Goal: Navigation & Orientation: Find specific page/section

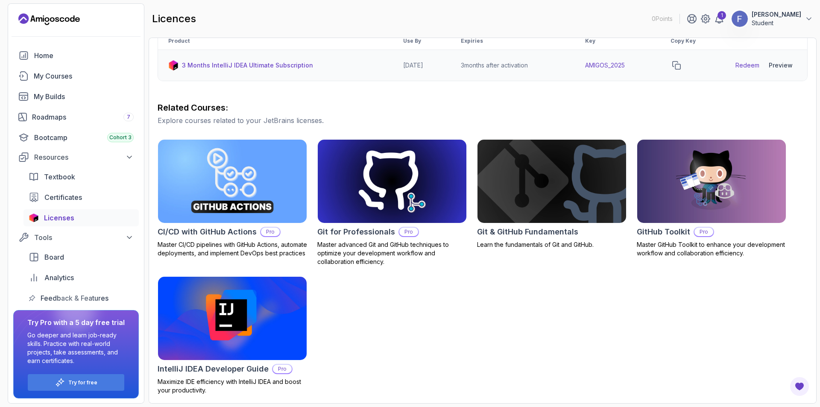
scroll to position [40, 0]
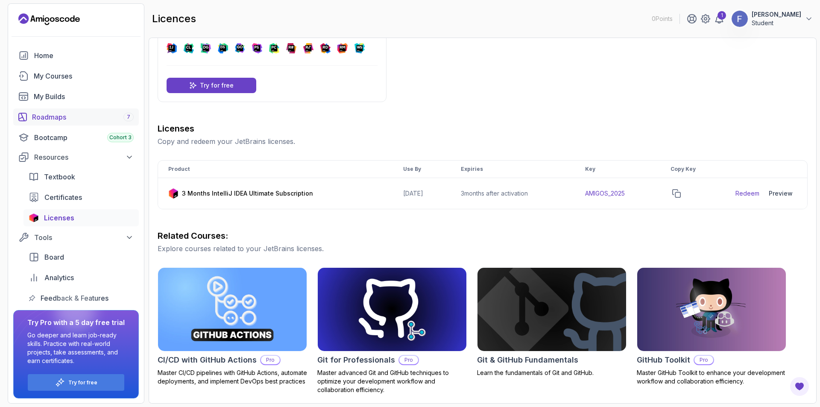
click at [76, 118] on div "Roadmaps 7" at bounding box center [83, 117] width 102 height 10
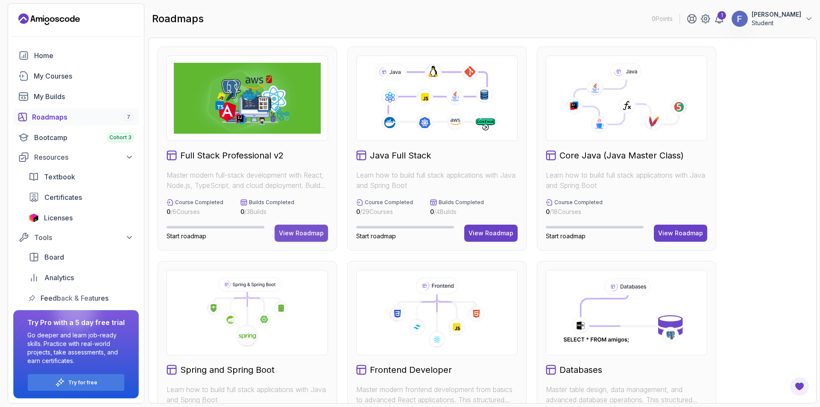
click at [300, 231] on div "View Roadmap" at bounding box center [301, 233] width 45 height 9
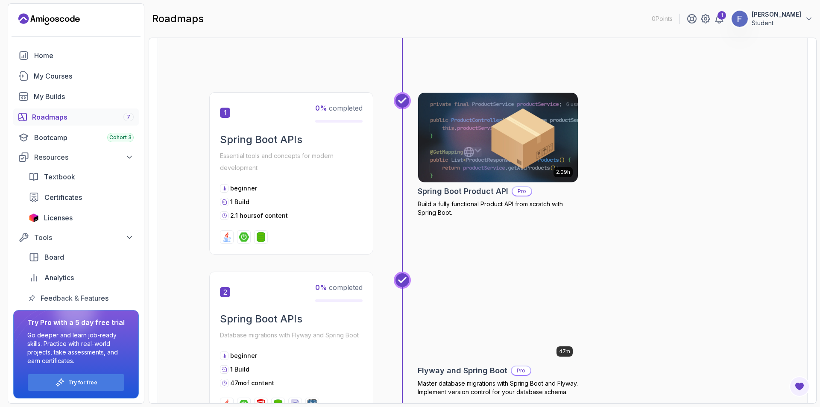
scroll to position [85, 0]
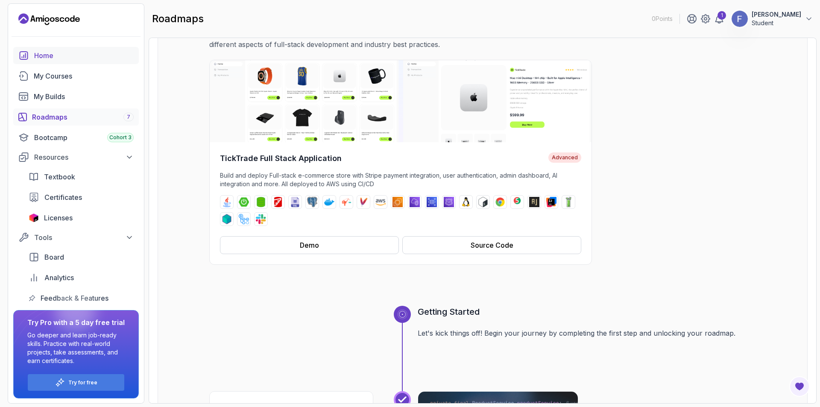
click at [56, 58] on div "Home" at bounding box center [84, 55] width 100 height 10
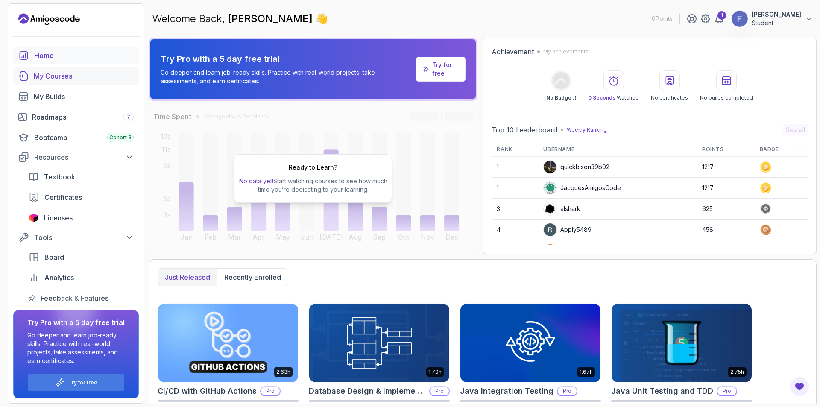
click at [73, 77] on div "My Courses" at bounding box center [84, 76] width 100 height 10
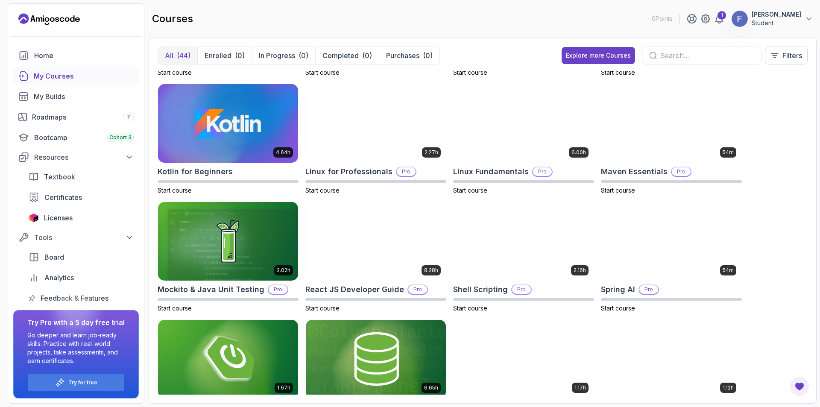
scroll to position [976, 0]
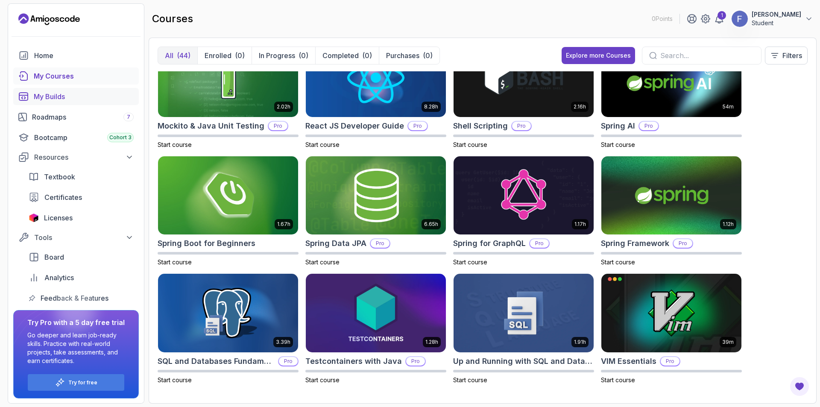
click at [86, 99] on div "My Builds" at bounding box center [84, 96] width 100 height 10
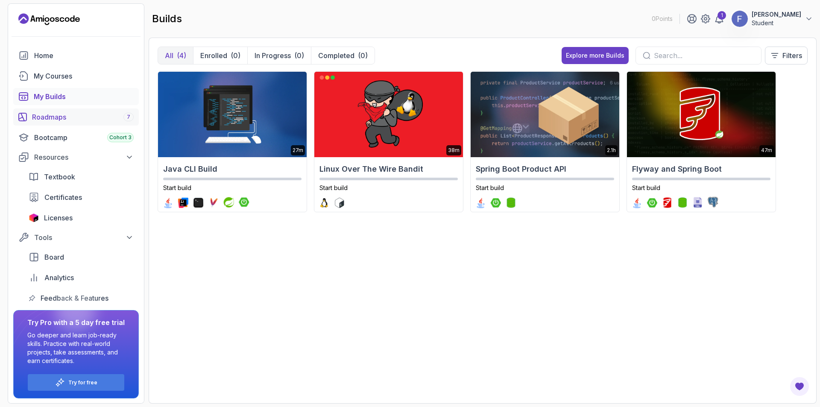
click at [71, 120] on div "Roadmaps 7" at bounding box center [83, 117] width 102 height 10
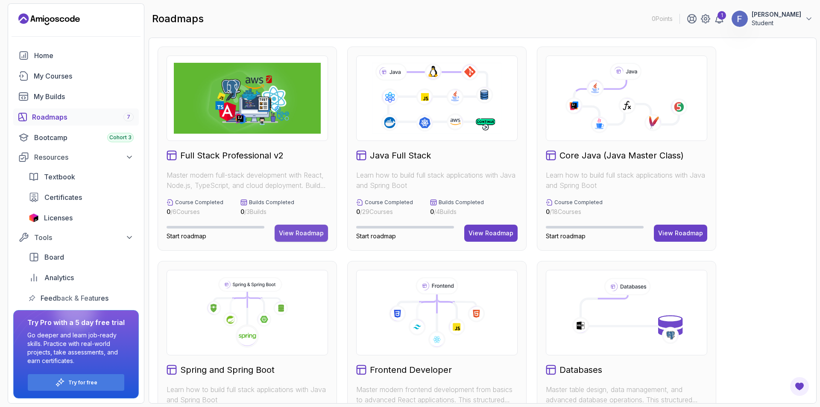
click at [305, 229] on div "View Roadmap" at bounding box center [301, 233] width 45 height 9
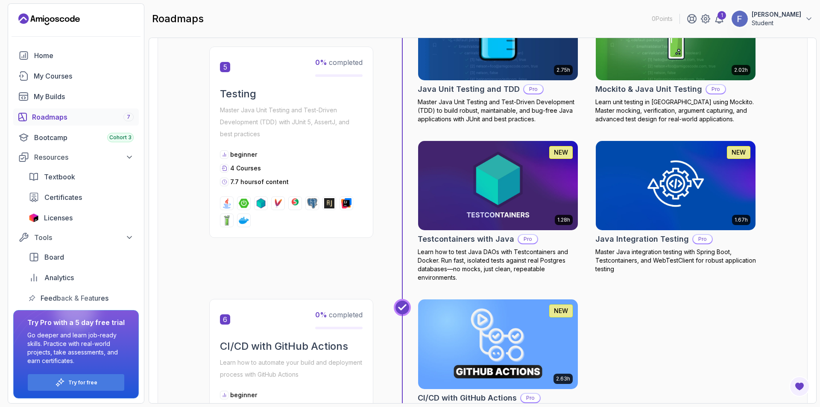
scroll to position [1064, 0]
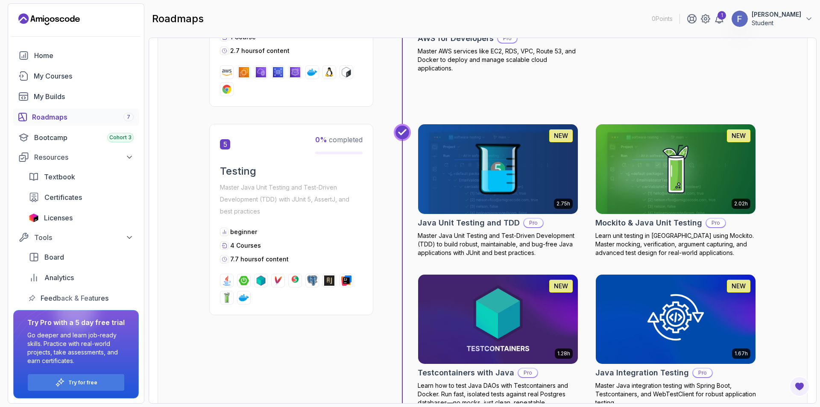
click at [248, 170] on h2 "Testing" at bounding box center [291, 172] width 143 height 14
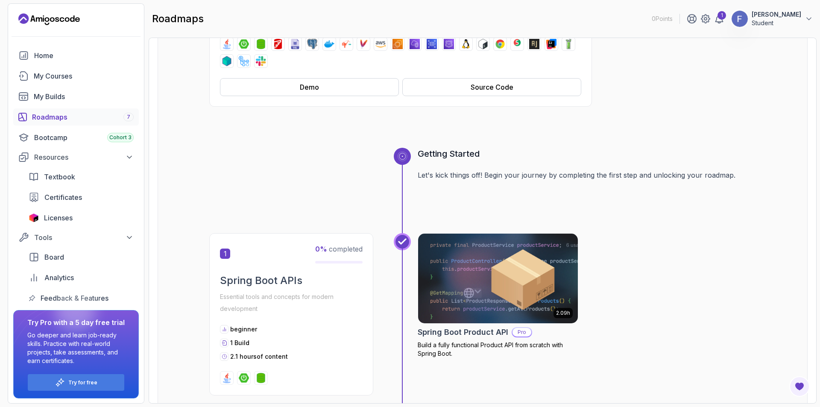
scroll to position [380, 0]
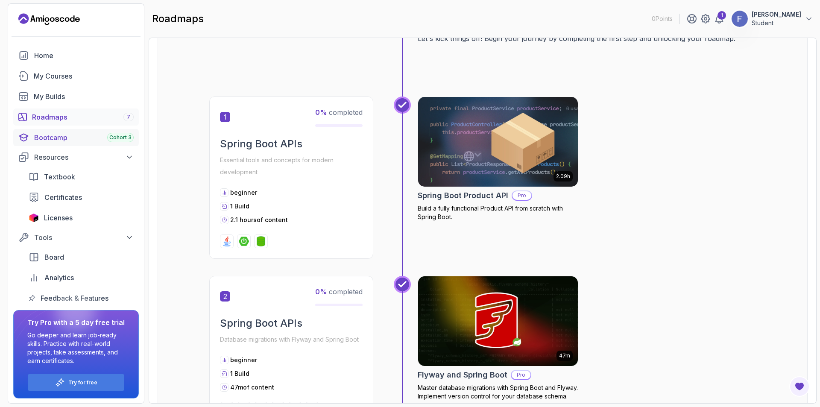
click at [45, 132] on div "Bootcamp Cohort 3" at bounding box center [84, 137] width 100 height 10
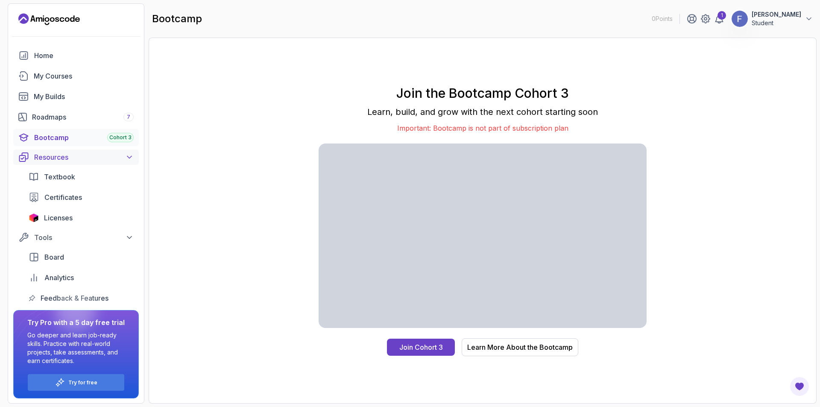
click at [65, 156] on div "Resources" at bounding box center [84, 157] width 100 height 10
click at [63, 156] on div "Resources" at bounding box center [84, 157] width 100 height 10
click at [82, 194] on span "Certificates" at bounding box center [63, 197] width 38 height 10
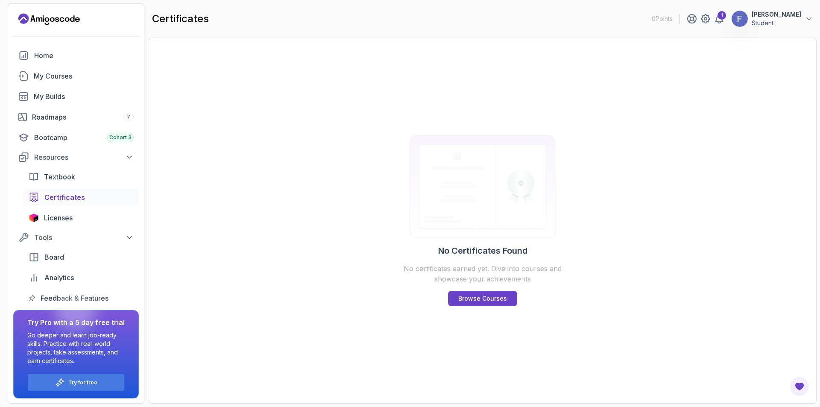
click at [84, 207] on div "Textbook Certificates Licenses" at bounding box center [81, 197] width 115 height 58
click at [81, 218] on div "Licenses" at bounding box center [89, 218] width 90 height 10
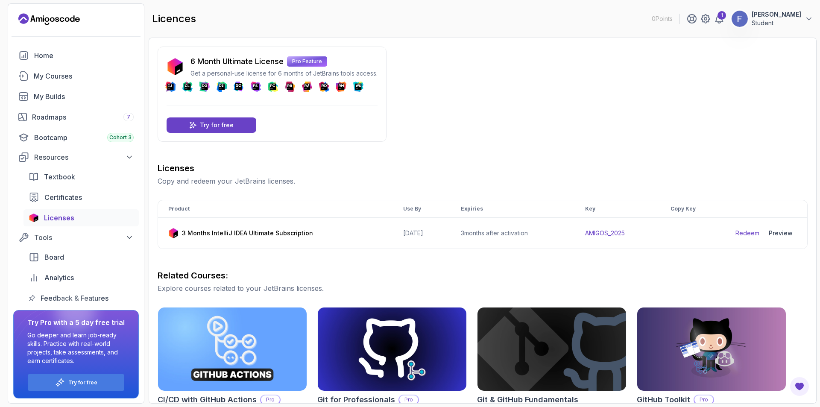
scroll to position [0, 0]
